Goal: Navigation & Orientation: Find specific page/section

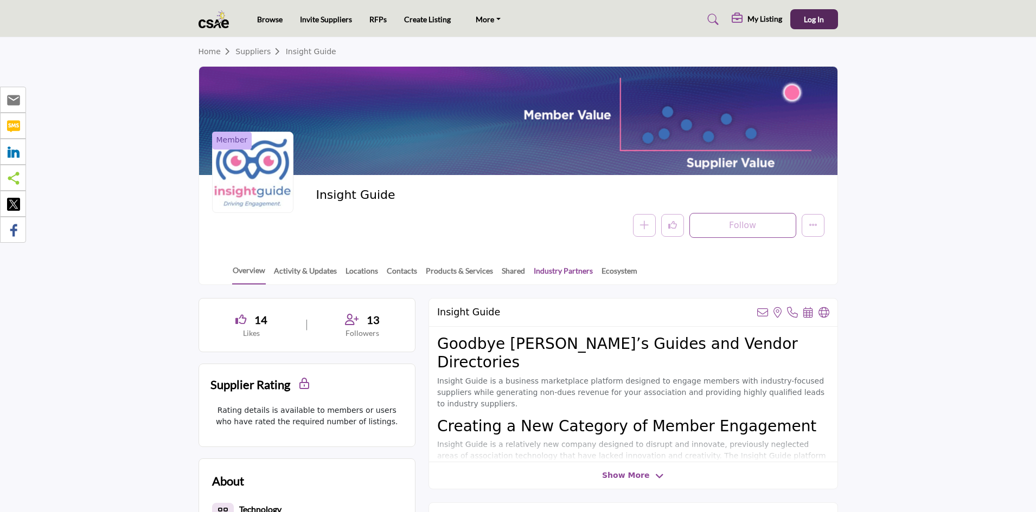
click at [557, 269] on link "Industry Partners" at bounding box center [563, 274] width 60 height 19
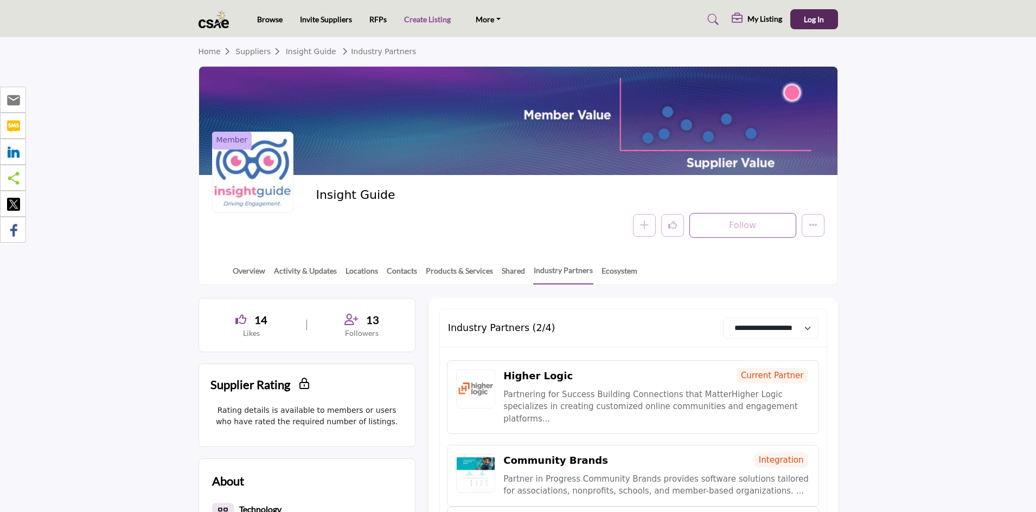
click at [430, 21] on link "Create Listing" at bounding box center [427, 19] width 47 height 9
click at [813, 228] on icon "More details" at bounding box center [812, 225] width 9 height 9
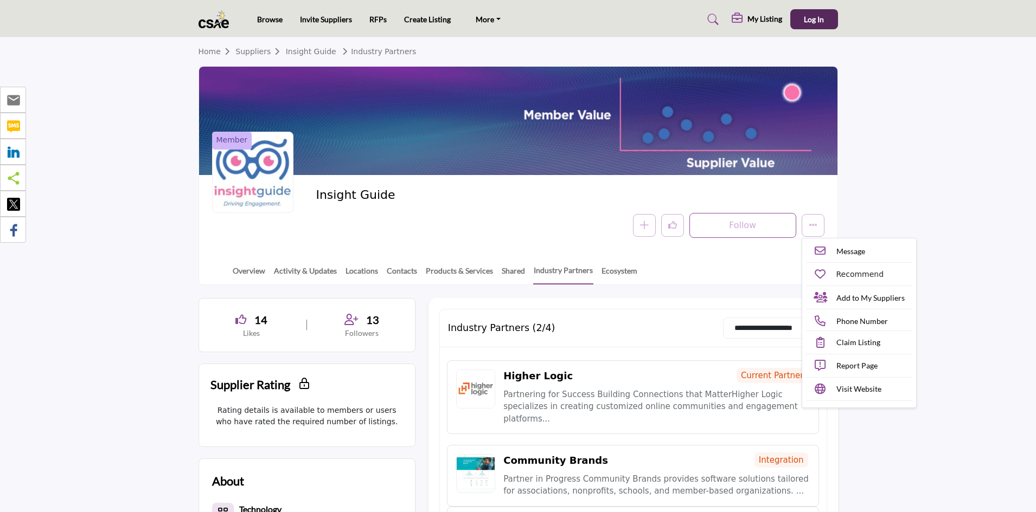
click at [877, 204] on section "Home Suppliers Insight Guide Industry Partners Member Insight Guide Follow Foll…" at bounding box center [518, 161] width 1036 height 248
